Goal: Task Accomplishment & Management: Use online tool/utility

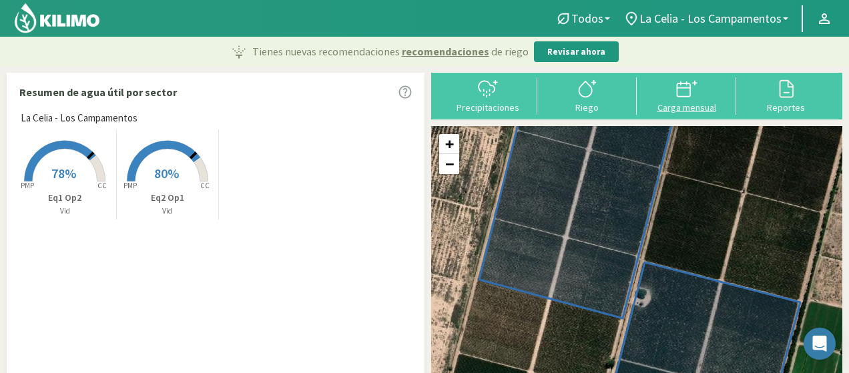
click at [674, 99] on div at bounding box center [686, 88] width 91 height 21
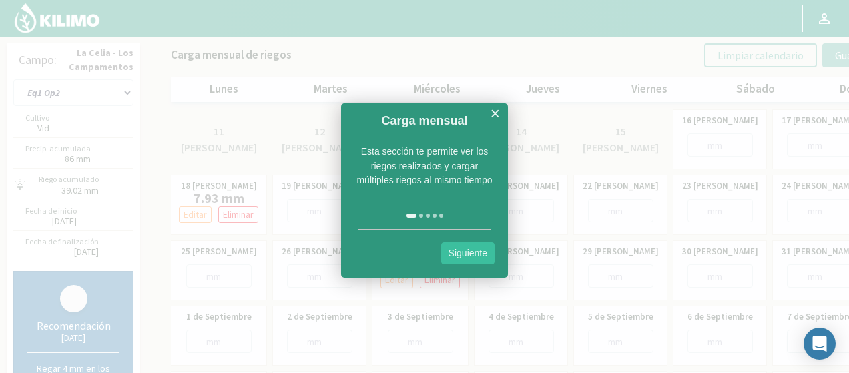
click at [465, 253] on link "Siguiente" at bounding box center [467, 253] width 53 height 22
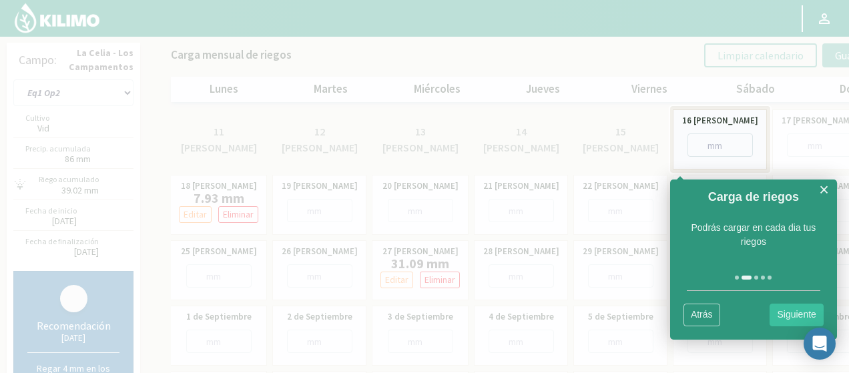
click at [782, 312] on link "Siguiente" at bounding box center [796, 315] width 53 height 22
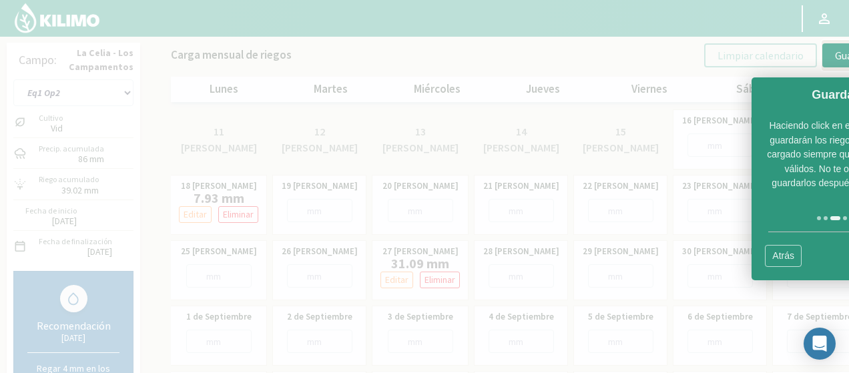
drag, startPoint x: 782, startPoint y: 97, endPoint x: 649, endPoint y: 97, distance: 132.8
click at [652, 99] on body "Principal Perfil Perfil Salir Campo: La [PERSON_NAME] - Los Campamentos Eq1 Op2…" at bounding box center [424, 186] width 849 height 373
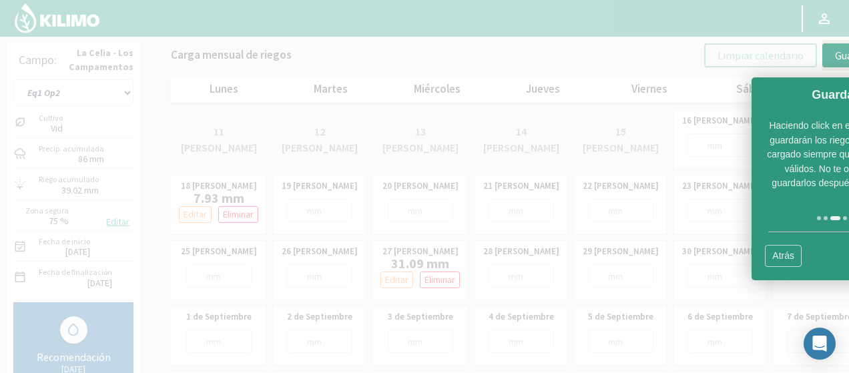
click at [792, 259] on link "Atrás" at bounding box center [783, 256] width 37 height 22
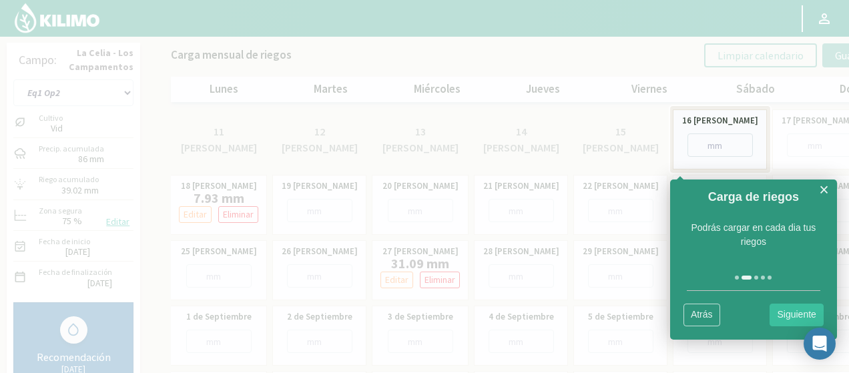
drag, startPoint x: 826, startPoint y: 188, endPoint x: 825, endPoint y: 194, distance: 6.8
click at [826, 188] on link "×" at bounding box center [824, 190] width 10 height 17
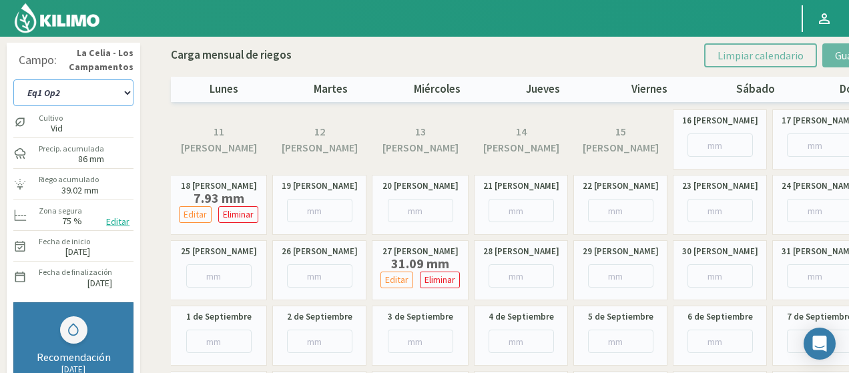
click at [103, 91] on select "Eq1 Op2 Eq2 Op1" at bounding box center [73, 92] width 120 height 27
click at [13, 79] on select "Eq1 Op2 Eq2 Op1" at bounding box center [73, 92] width 120 height 27
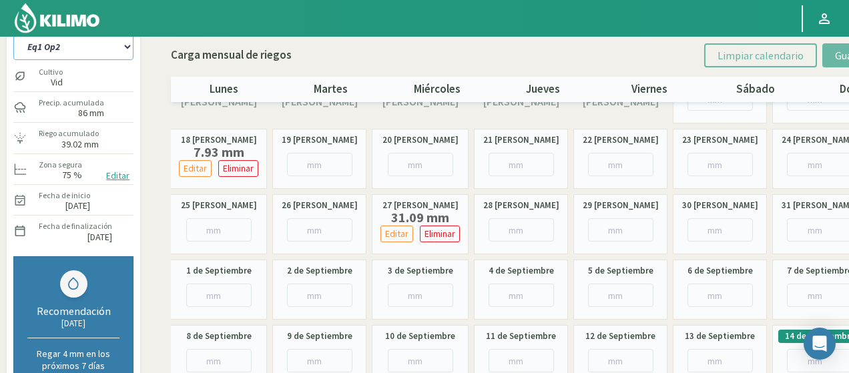
scroll to position [67, 0]
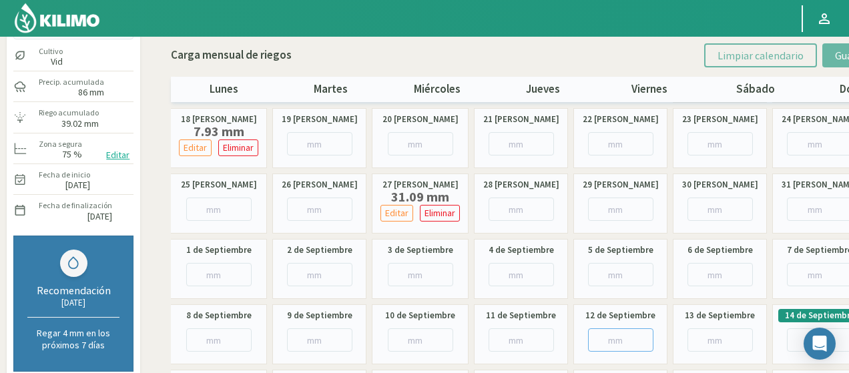
paste input "9.40"
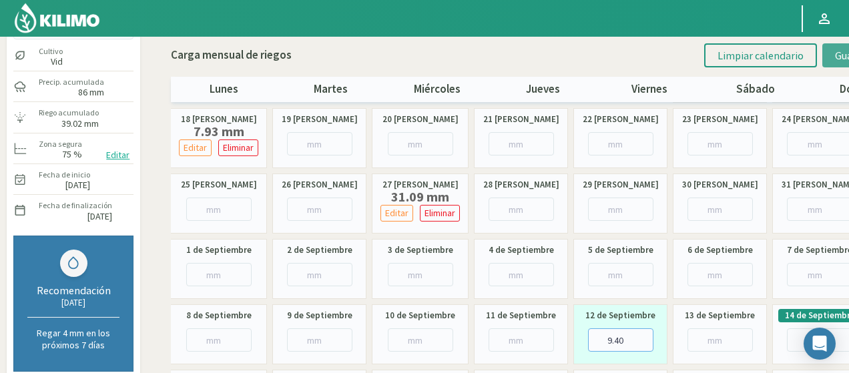
type input "9.40"
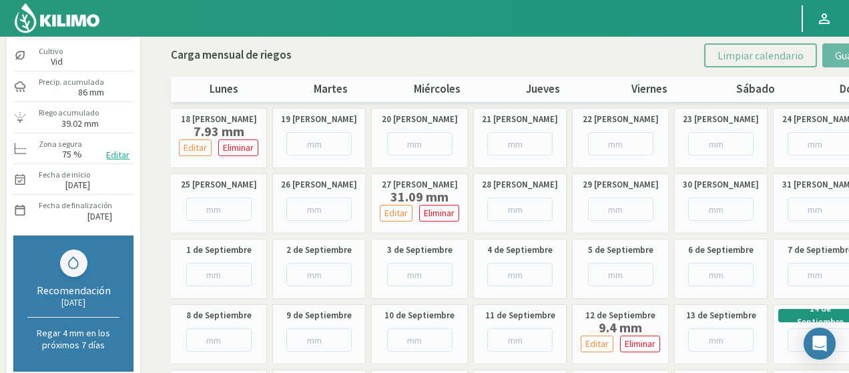
scroll to position [0, 0]
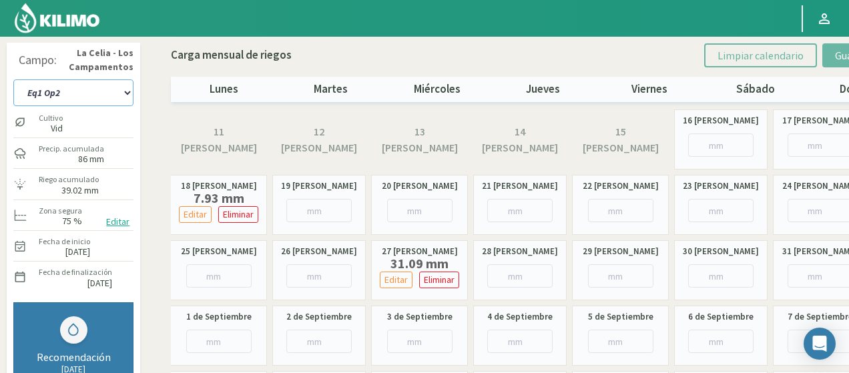
click at [124, 90] on select "Eq1 Op2 Eq2 Op1" at bounding box center [73, 92] width 120 height 27
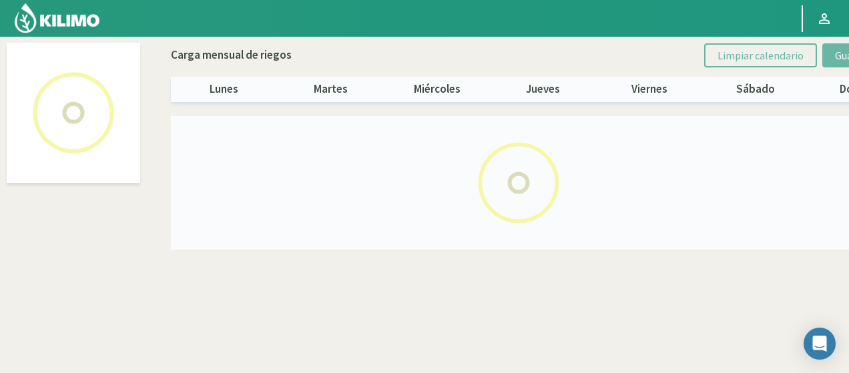
select select "1: Object"
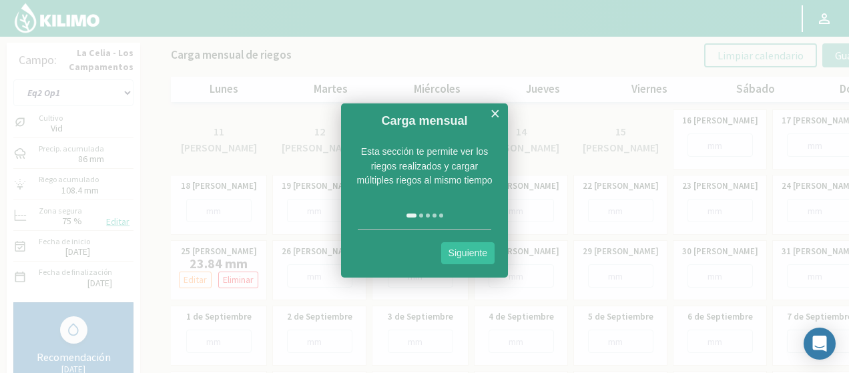
click at [493, 119] on link "×" at bounding box center [495, 113] width 10 height 17
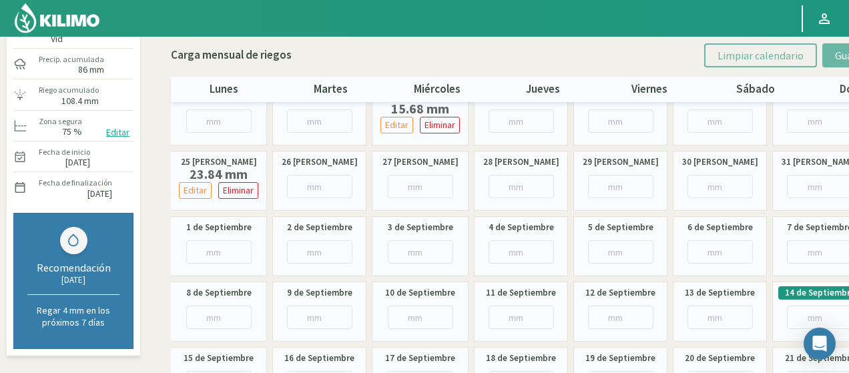
scroll to position [133, 0]
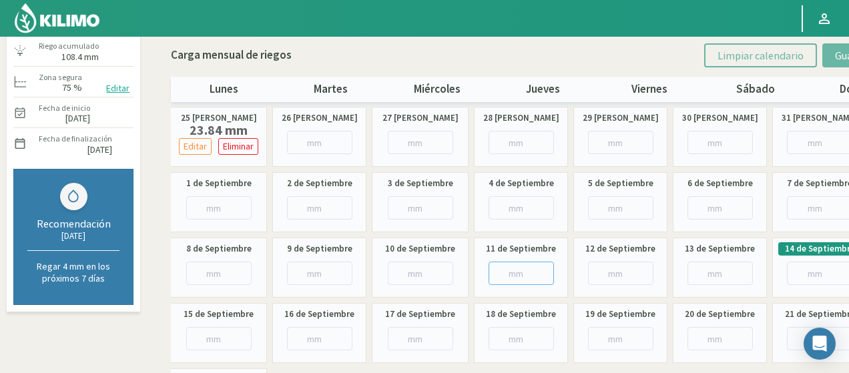
click at [514, 266] on input "number" at bounding box center [521, 273] width 65 height 23
paste input "8.08"
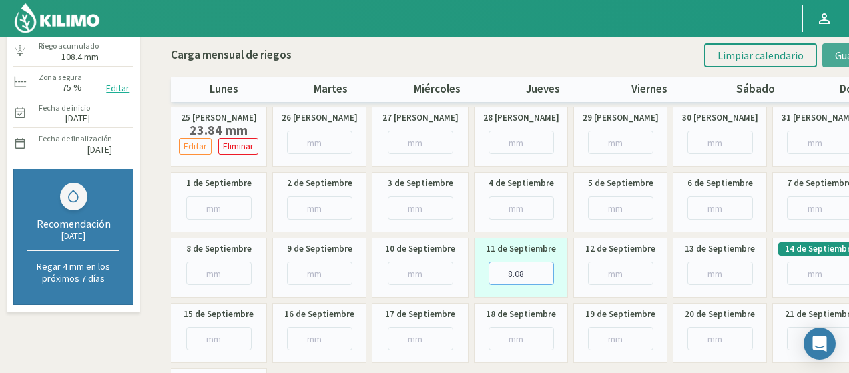
type input "8.08"
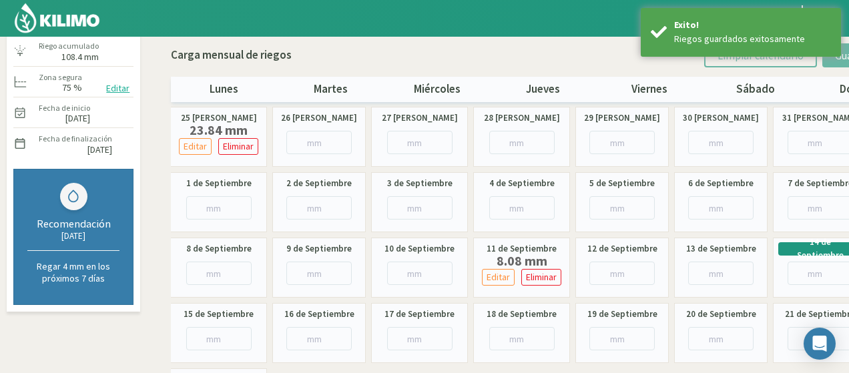
click at [78, 13] on img at bounding box center [56, 18] width 87 height 32
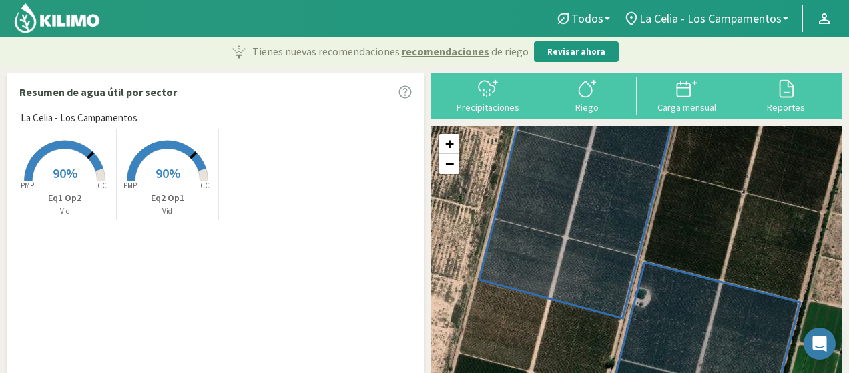
click at [69, 19] on img at bounding box center [56, 18] width 87 height 32
click at [677, 105] on div "Carga mensual" at bounding box center [686, 107] width 91 height 9
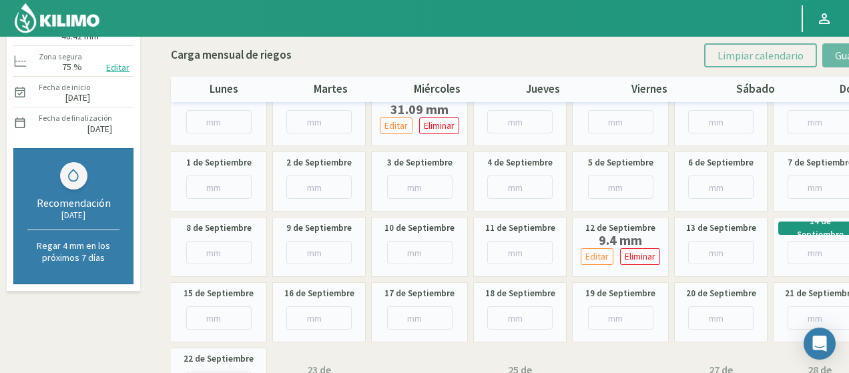
scroll to position [133, 0]
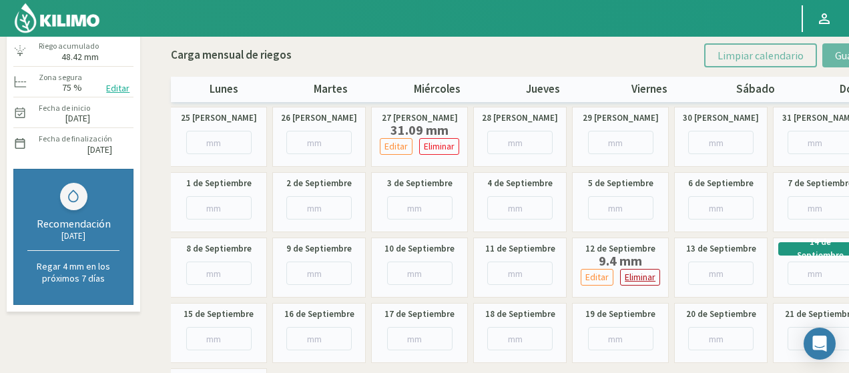
click at [629, 276] on p "Eliminar" at bounding box center [640, 277] width 31 height 15
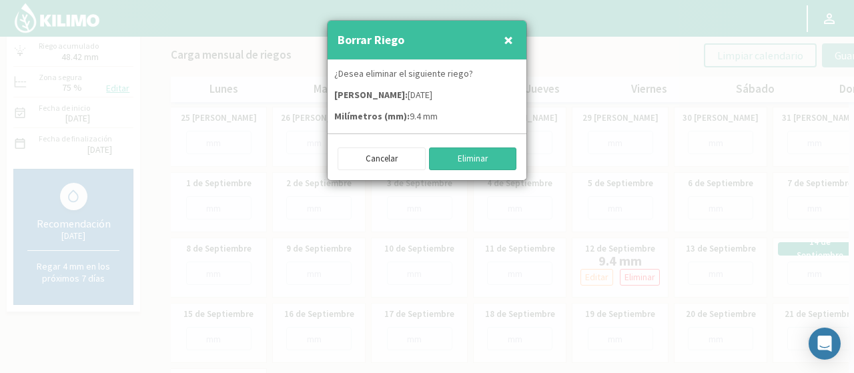
click at [486, 153] on button "Eliminar" at bounding box center [473, 159] width 88 height 23
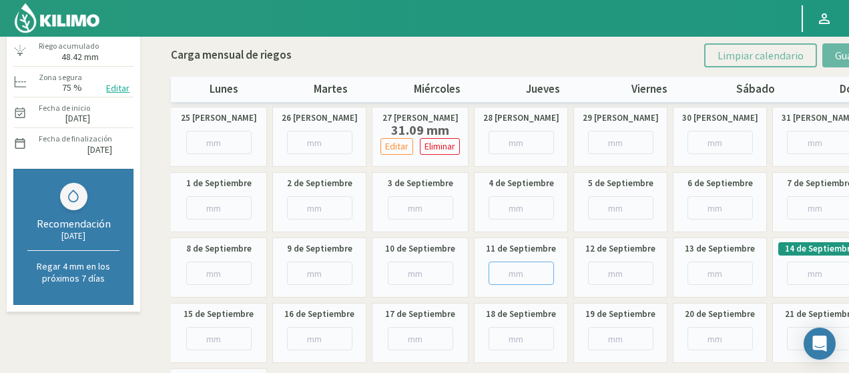
click at [496, 270] on input "number" at bounding box center [521, 273] width 65 height 23
paste input "8.08"
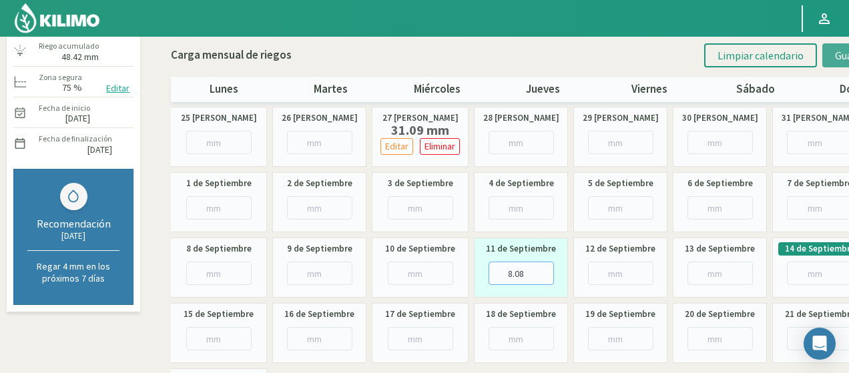
type input "8.08"
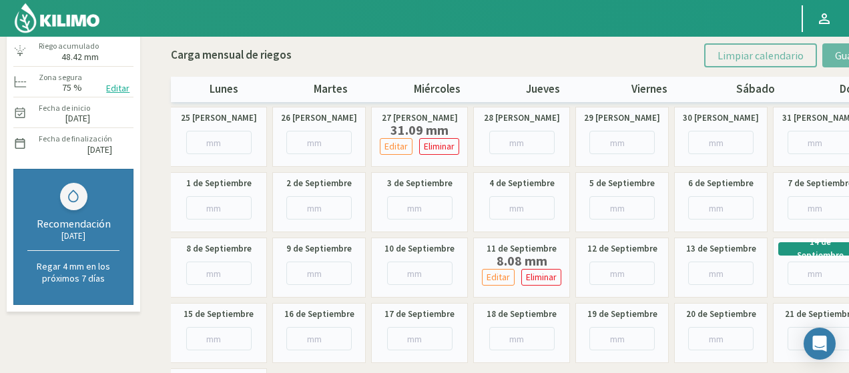
click at [71, 14] on img at bounding box center [56, 18] width 87 height 32
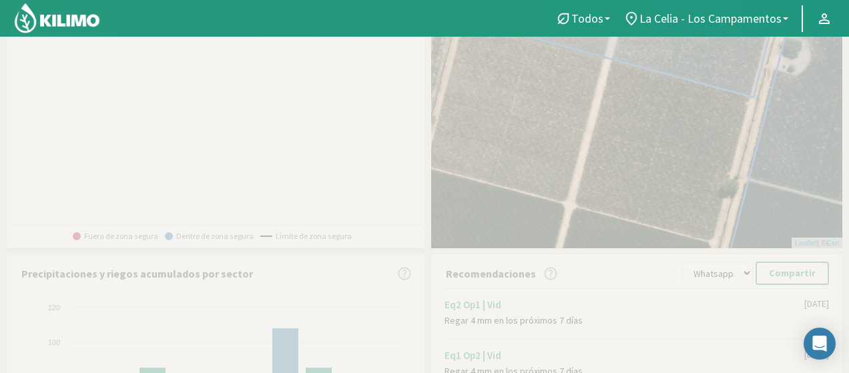
scroll to position [164, 0]
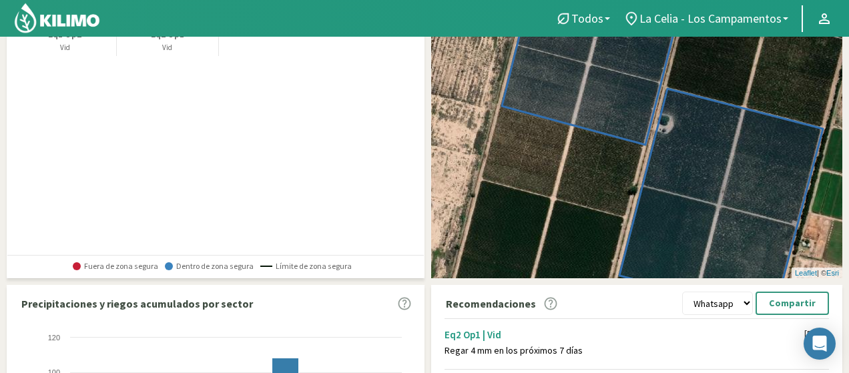
click at [287, 176] on div "La [PERSON_NAME] - Los Campamentos Created with Highcharts 9.2.2 PMP CC 88% Eq1…" at bounding box center [219, 100] width 410 height 307
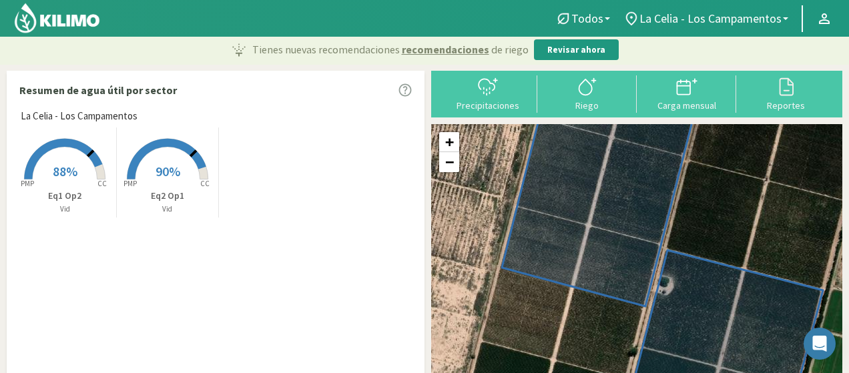
scroll to position [0, 0]
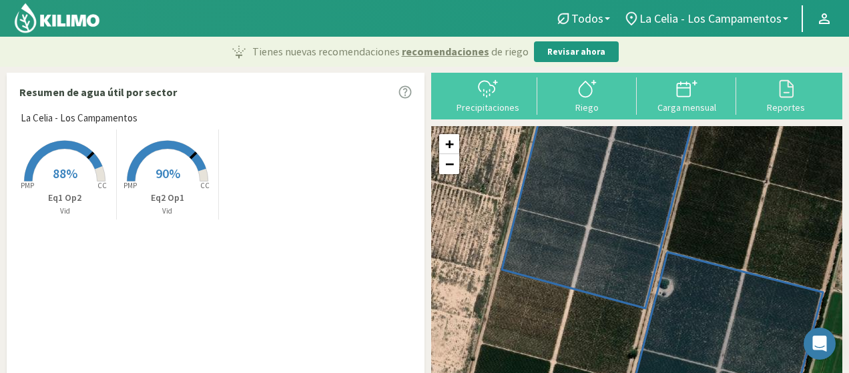
click at [59, 22] on img at bounding box center [56, 18] width 87 height 32
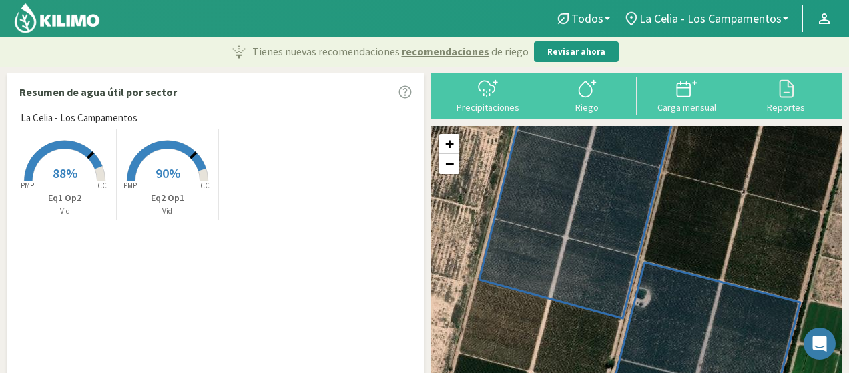
click at [59, 23] on img at bounding box center [56, 18] width 87 height 32
click at [58, 23] on img at bounding box center [56, 18] width 87 height 32
click at [55, 37] on div "Tienes nuevas recomendaciones recomendaciones [PERSON_NAME] Revisar ahora" at bounding box center [424, 52] width 849 height 30
click at [57, 29] on img at bounding box center [56, 18] width 87 height 32
